Goal: Transaction & Acquisition: Book appointment/travel/reservation

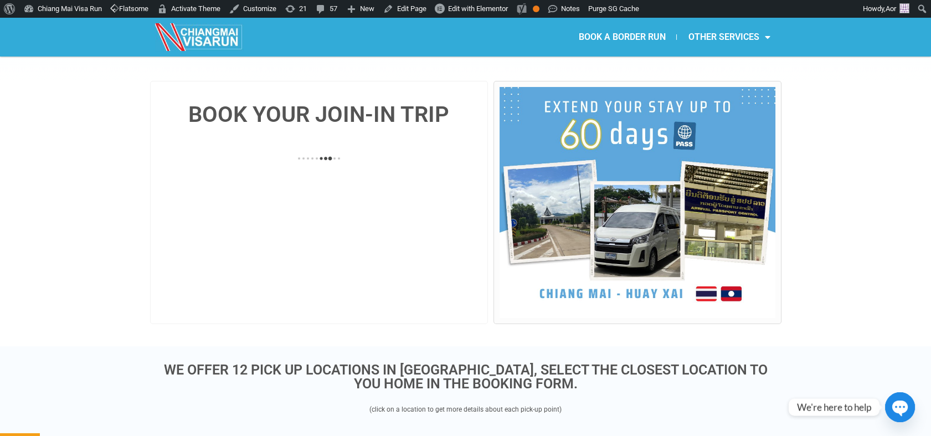
scroll to position [184, 0]
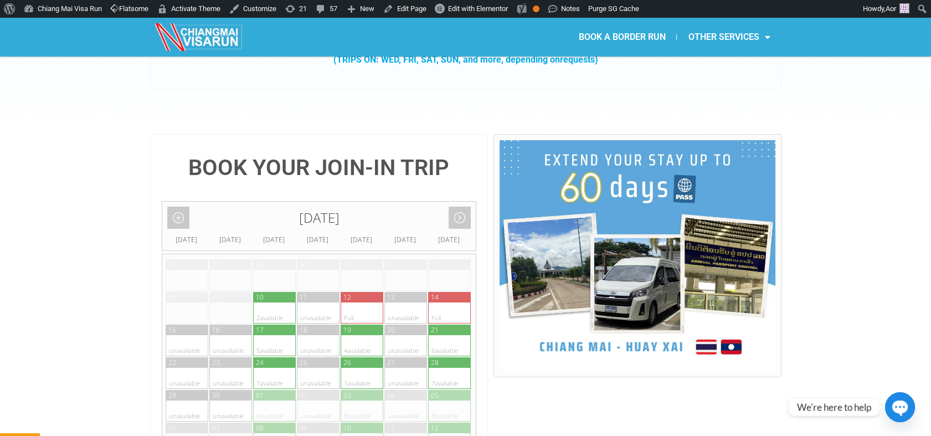
click at [360, 368] on div at bounding box center [352, 378] width 22 height 21
type input "26 September 2025"
radio input "true"
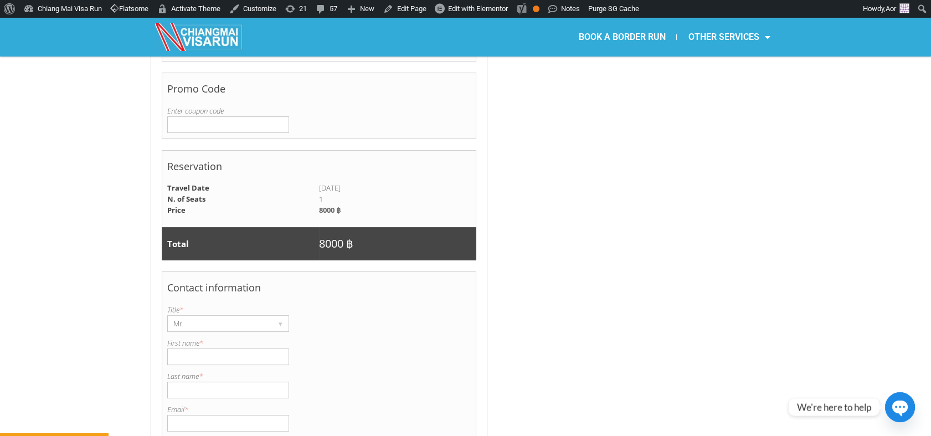
scroll to position [659, 0]
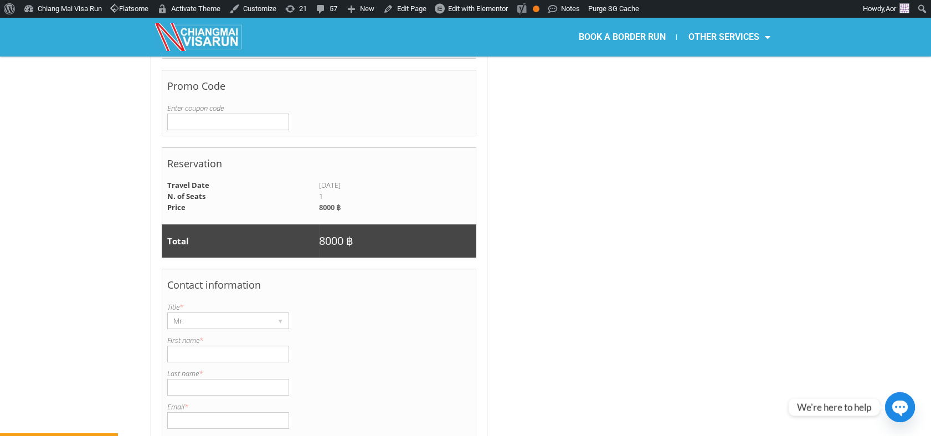
click at [222, 346] on input "First name *" at bounding box center [228, 354] width 122 height 17
paste input "George"
click at [174, 346] on input "George" at bounding box center [228, 354] width 122 height 17
type input "George"
click at [176, 379] on input "Last name *" at bounding box center [228, 387] width 122 height 17
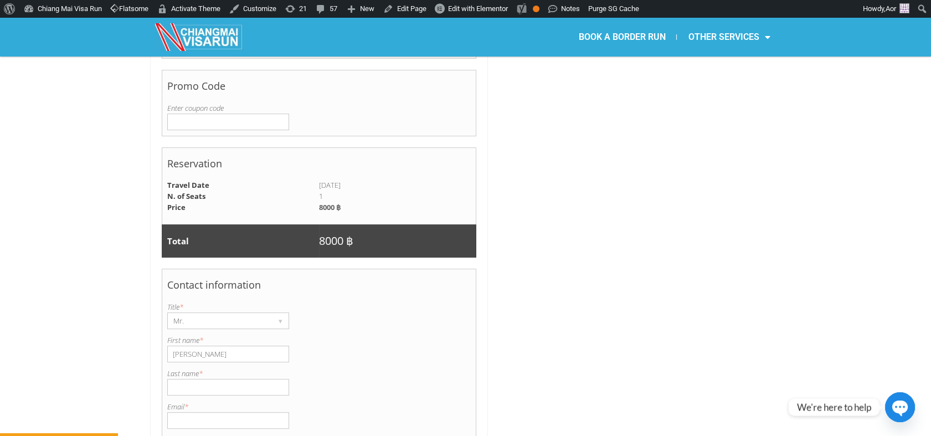
paste input "Denkmayer"
type input "Denkmayer"
click at [222, 412] on input "Email *" at bounding box center [228, 420] width 122 height 17
paste input "gdenkmayer@hotmail.com"
type input "gdenkmayer@hotmail.com"
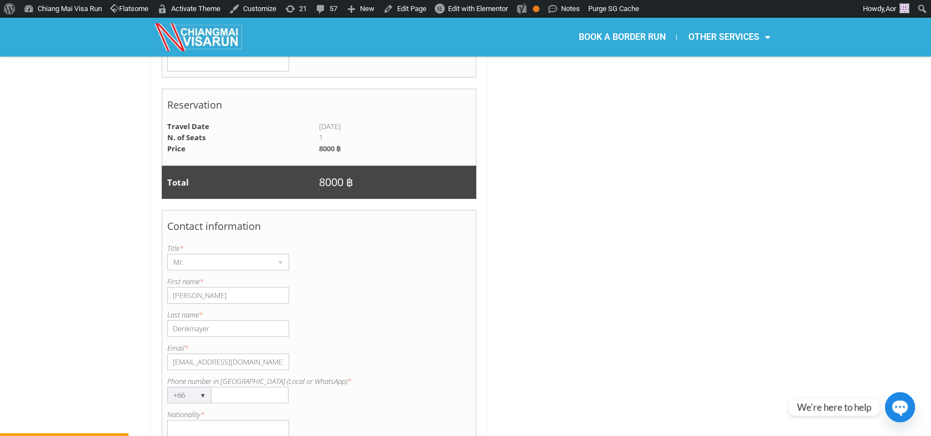
scroll to position [720, 0]
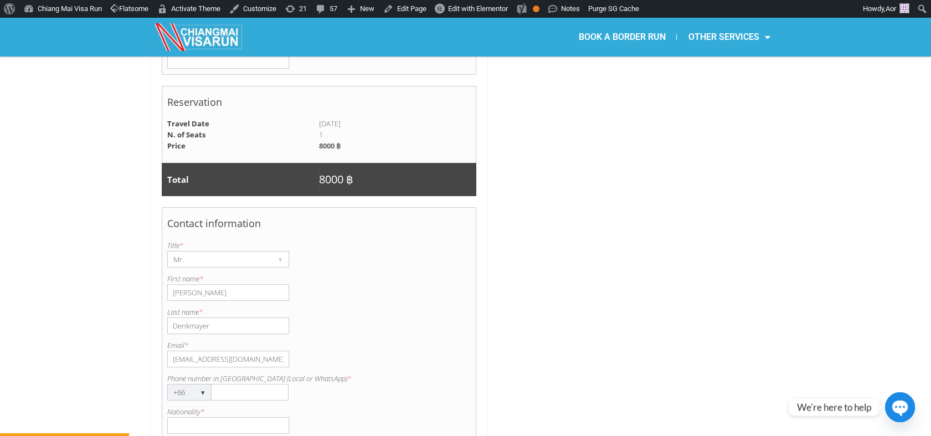
click at [236, 384] on input "Phone number in Thailand (Local or WhatsApp) *" at bounding box center [250, 392] width 77 height 17
paste input "66646450322"
click at [222, 384] on input "66646450322" at bounding box center [250, 392] width 77 height 17
type input "0646450322"
click at [262, 417] on input "Nationality *" at bounding box center [228, 425] width 122 height 17
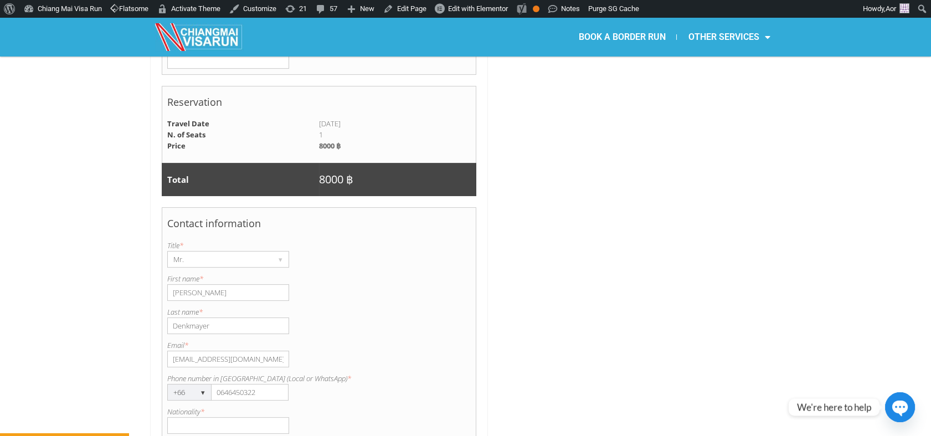
type input "British"
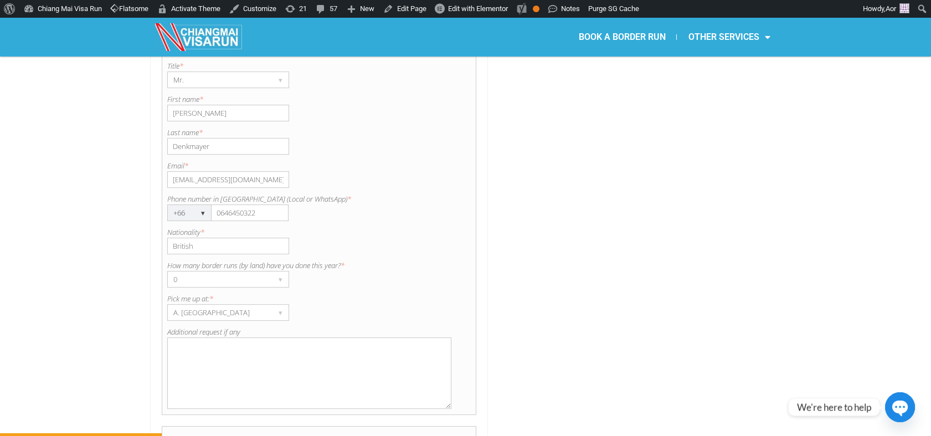
scroll to position [905, 0]
click at [223, 332] on textarea "Additional request if any" at bounding box center [309, 367] width 285 height 71
click at [226, 332] on textarea "Private trip to CHiang Khong" at bounding box center [309, 367] width 285 height 71
click at [294, 332] on textarea "Private trip to Chiang Khong" at bounding box center [309, 367] width 285 height 71
paste textarea "The Urbana 2"
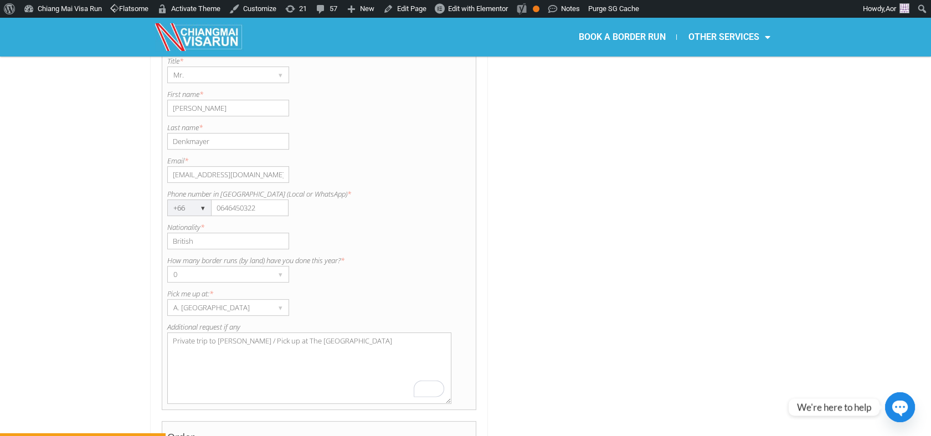
scroll to position [966, 0]
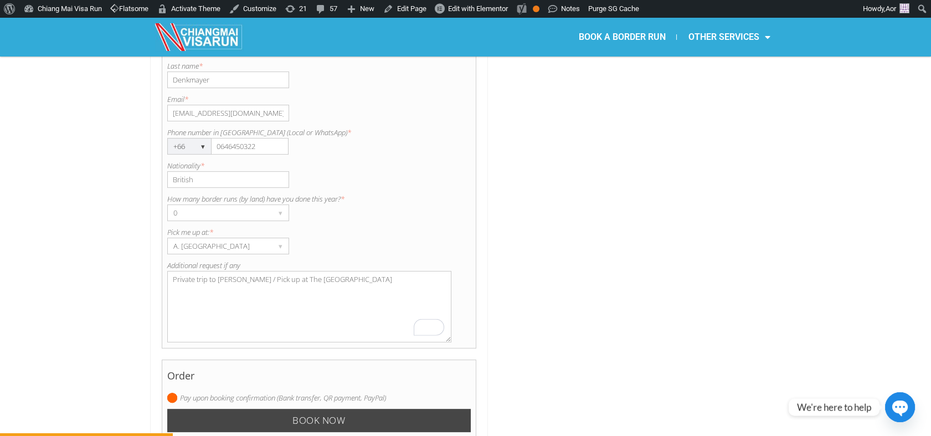
type textarea "Private trip to Chiang Khong / Pick up at The Urbana 2"
click at [265, 409] on input "Book now" at bounding box center [319, 421] width 304 height 24
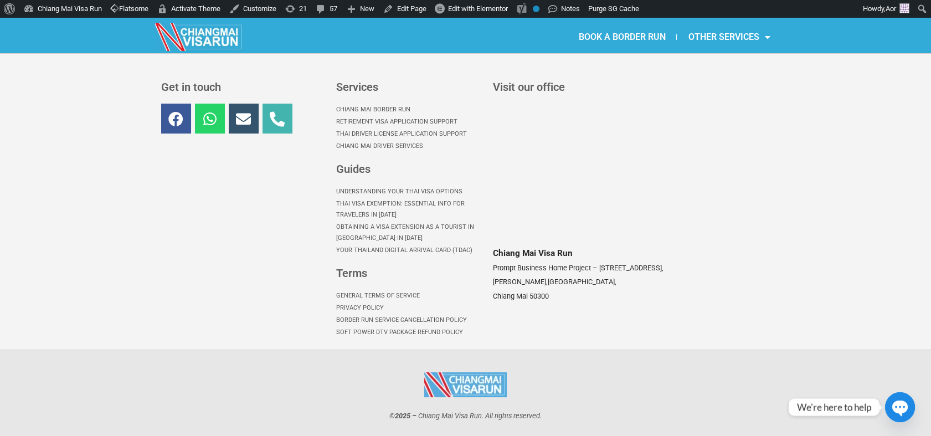
scroll to position [349, 0]
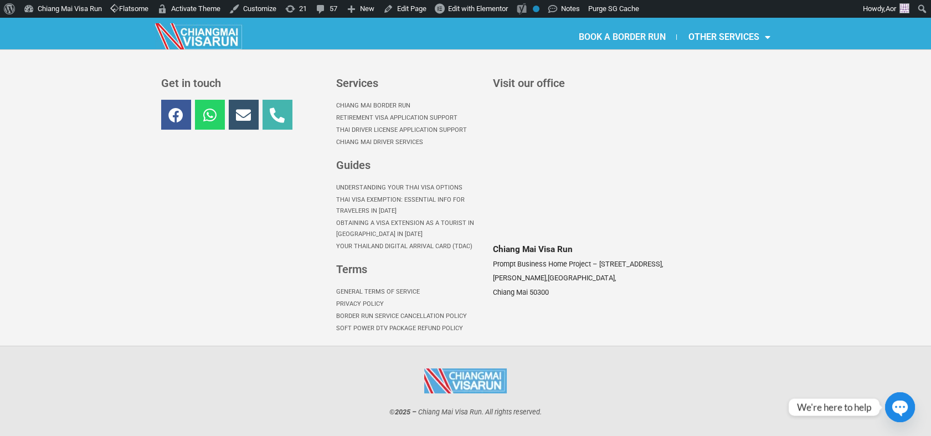
click at [618, 32] on link "BOOK A BORDER RUN" at bounding box center [621, 36] width 109 height 25
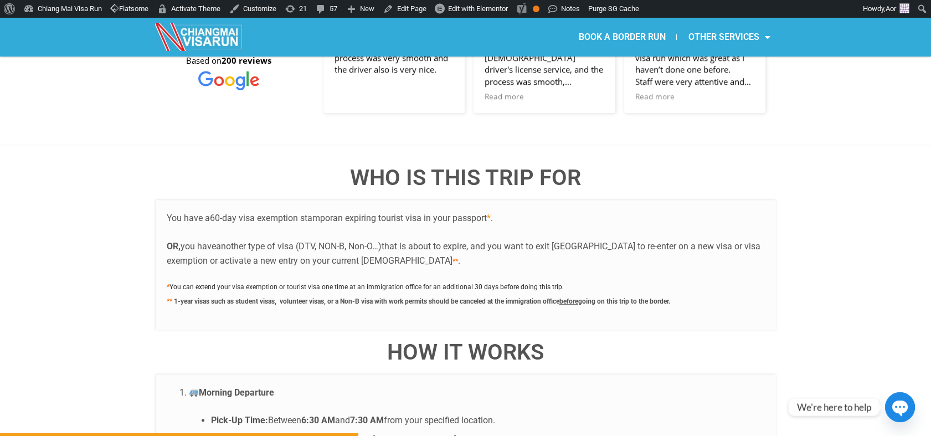
scroll to position [2093, 0]
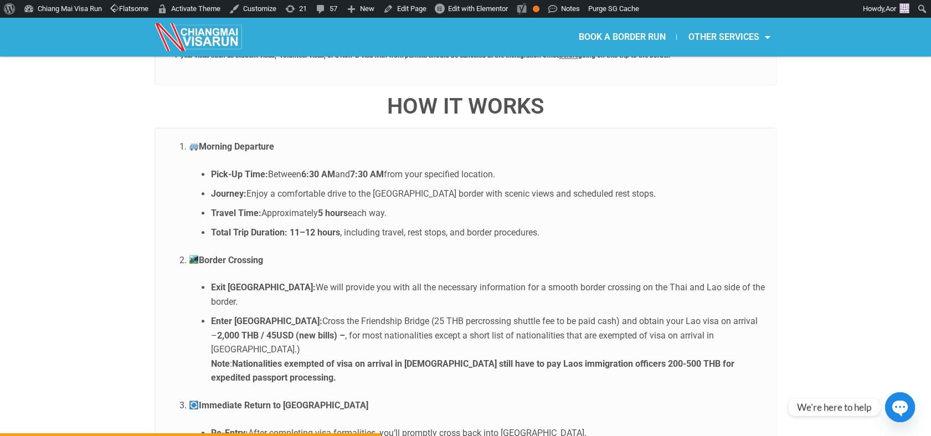
drag, startPoint x: 370, startPoint y: 277, endPoint x: 557, endPoint y: 278, distance: 187.3
click at [557, 314] on li "Enter Laos: Cross the Friendship Bridge (25 THB percrossing shuttle fee to be p…" at bounding box center [488, 349] width 554 height 71
drag, startPoint x: 557, startPoint y: 278, endPoint x: 553, endPoint y: 270, distance: 8.5
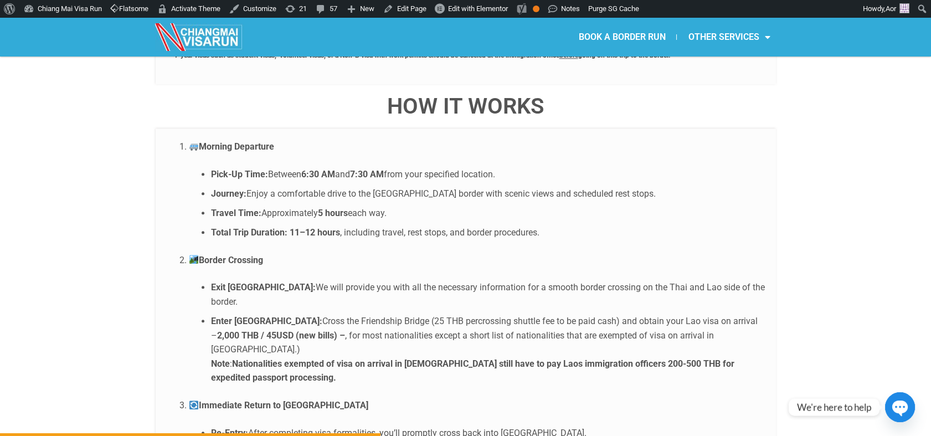
click at [556, 314] on li "Enter Laos: Cross the Friendship Bridge (25 THB percrossing shuttle fee to be p…" at bounding box center [488, 349] width 554 height 71
click at [535, 280] on li "Exit Thailand: We will provide you with all the necessary information for a smo…" at bounding box center [488, 294] width 554 height 28
drag, startPoint x: 439, startPoint y: 280, endPoint x: 299, endPoint y: 276, distance: 140.2
click at [299, 314] on li "Enter Laos: Cross the Friendship Bridge (25 THB percrossing shuttle fee to be p…" at bounding box center [488, 349] width 554 height 71
copy li "Friendship Bridge (25 THB percrossing shuttle fee to be paid cash)"
